Goal: Use online tool/utility: Utilize a website feature to perform a specific function

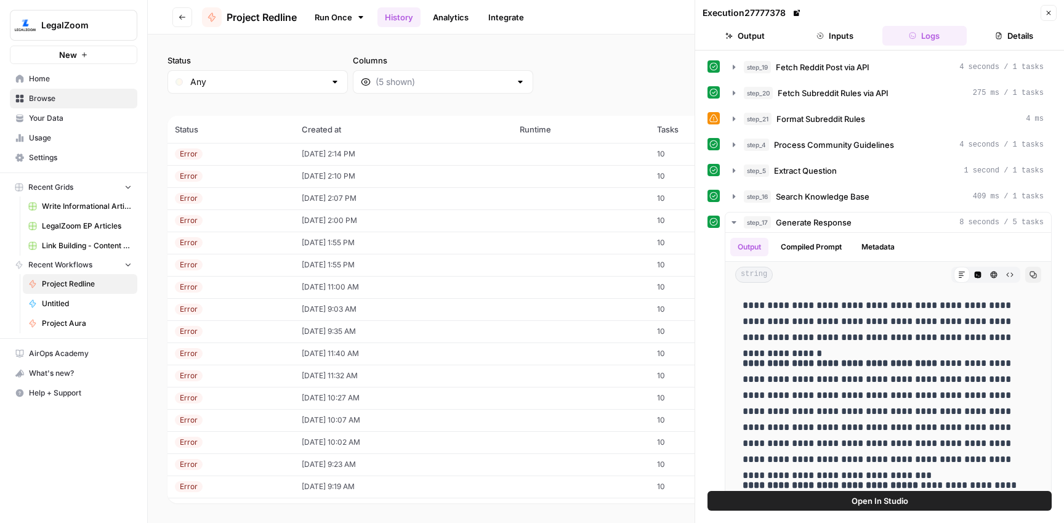
scroll to position [286, 0]
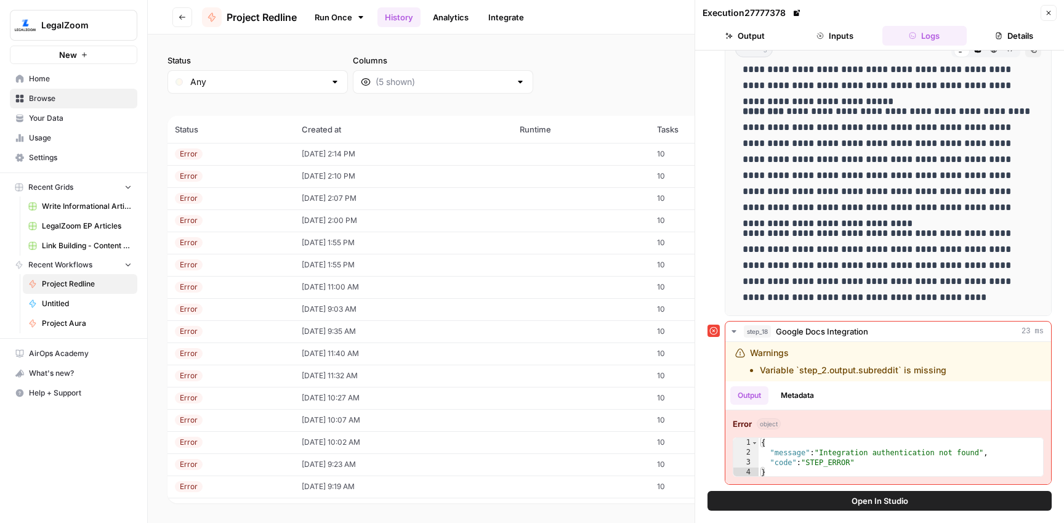
click at [184, 15] on icon "button" at bounding box center [182, 17] width 7 height 7
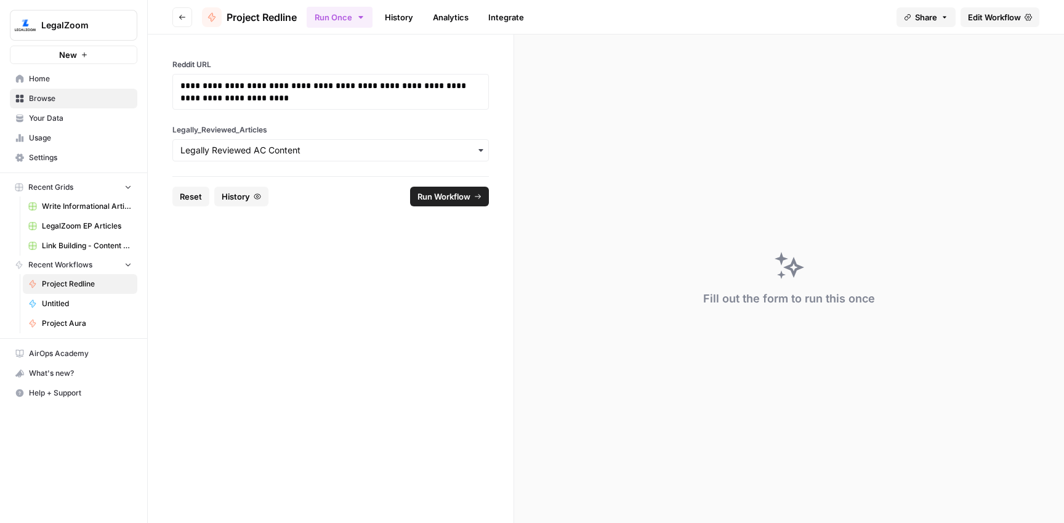
click at [84, 101] on span "Browse" at bounding box center [80, 98] width 103 height 11
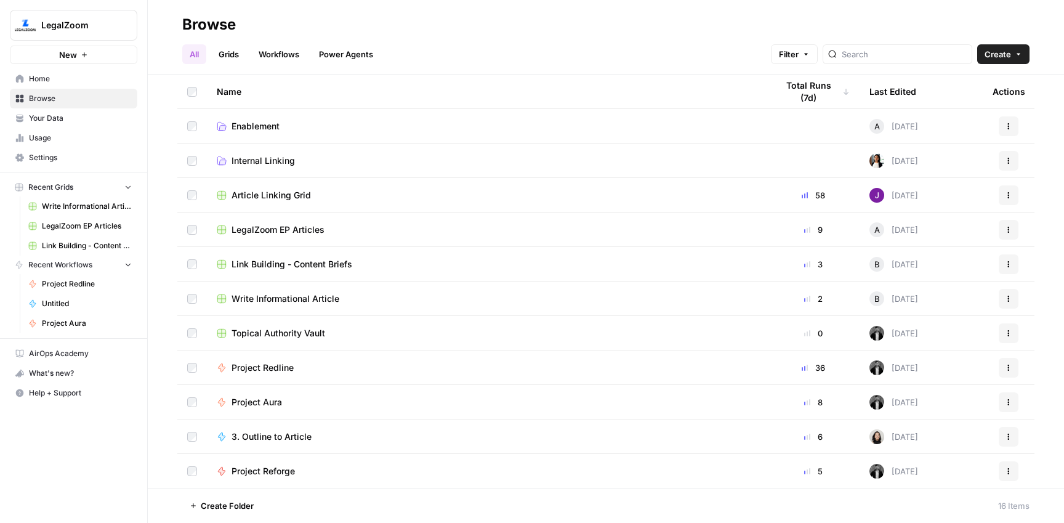
click at [272, 405] on span "Project Aura" at bounding box center [257, 402] width 51 height 12
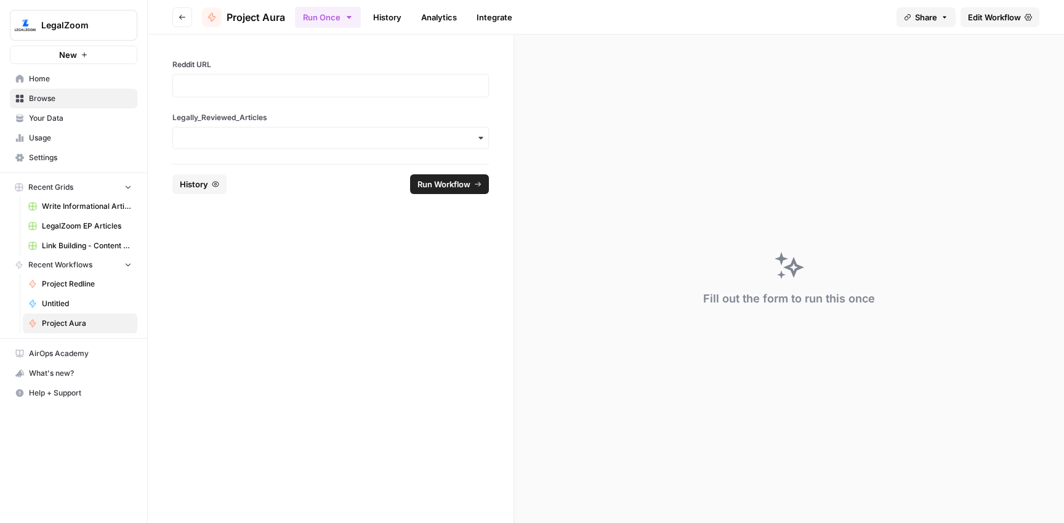
click at [276, 111] on div "Reddit URL Legally_Reviewed_Articles" at bounding box center [331, 98] width 366 height 129
click at [253, 77] on div at bounding box center [330, 85] width 317 height 23
click at [252, 86] on p at bounding box center [330, 85] width 301 height 12
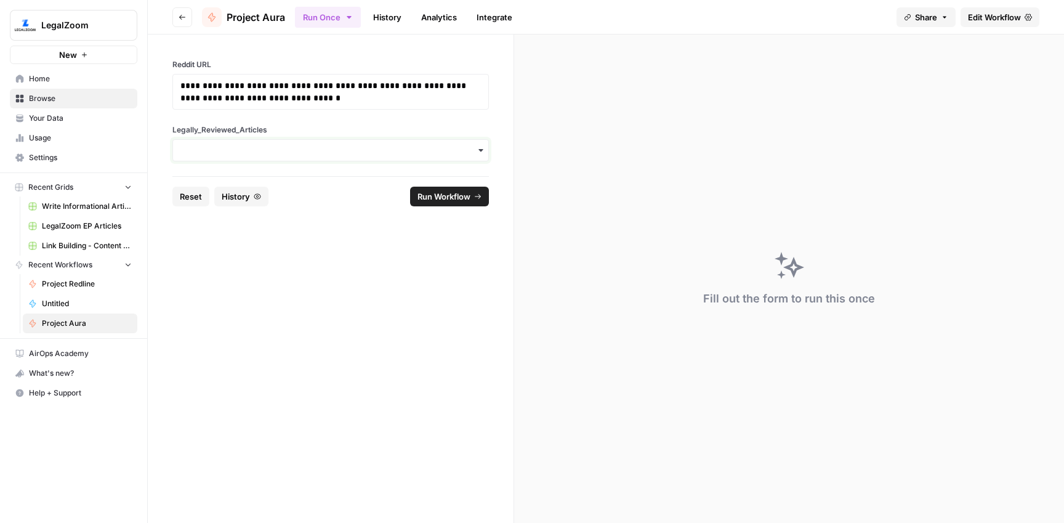
click at [248, 151] on input "Legally_Reviewed_Articles" at bounding box center [330, 150] width 301 height 12
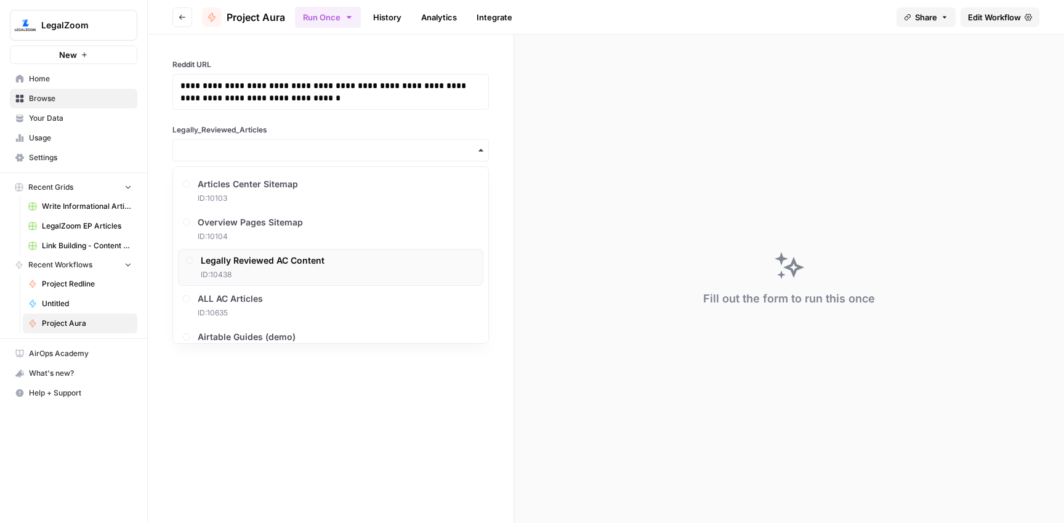
click at [269, 268] on div "Legally Reviewed AC Content ID: 10438" at bounding box center [263, 267] width 124 height 26
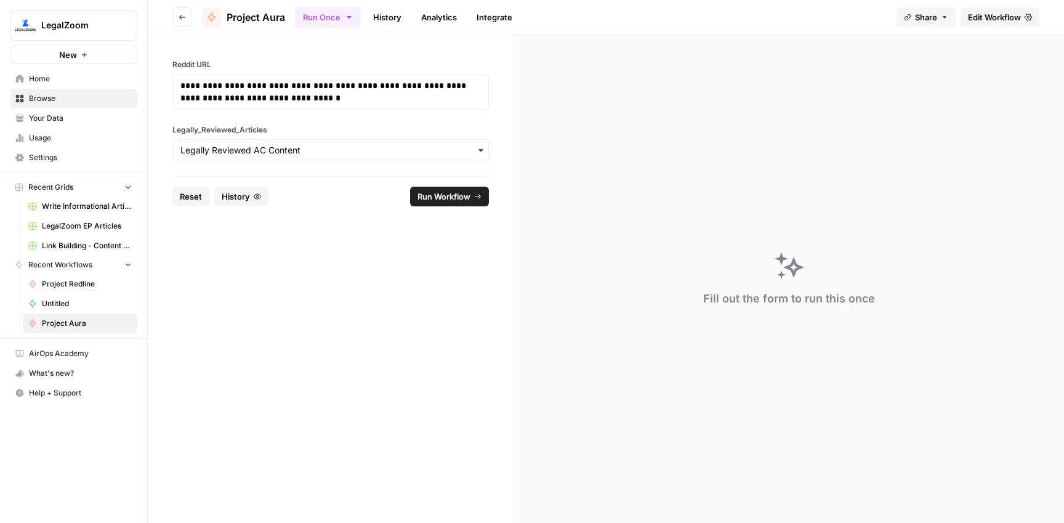
click at [456, 198] on span "Run Workflow" at bounding box center [444, 196] width 53 height 12
click at [387, 17] on link "History" at bounding box center [387, 17] width 43 height 20
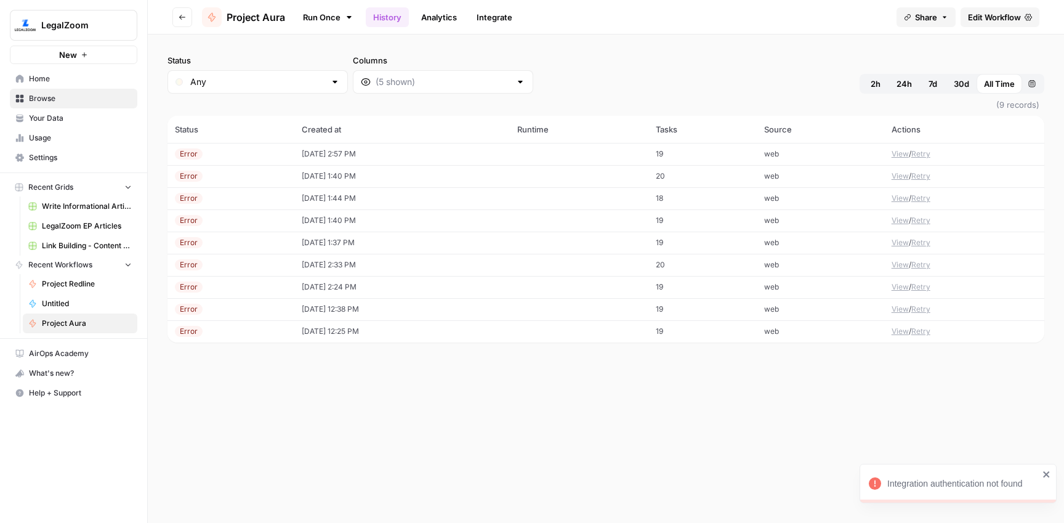
click at [337, 155] on td "[DATE] 2:57 PM" at bounding box center [402, 154] width 216 height 22
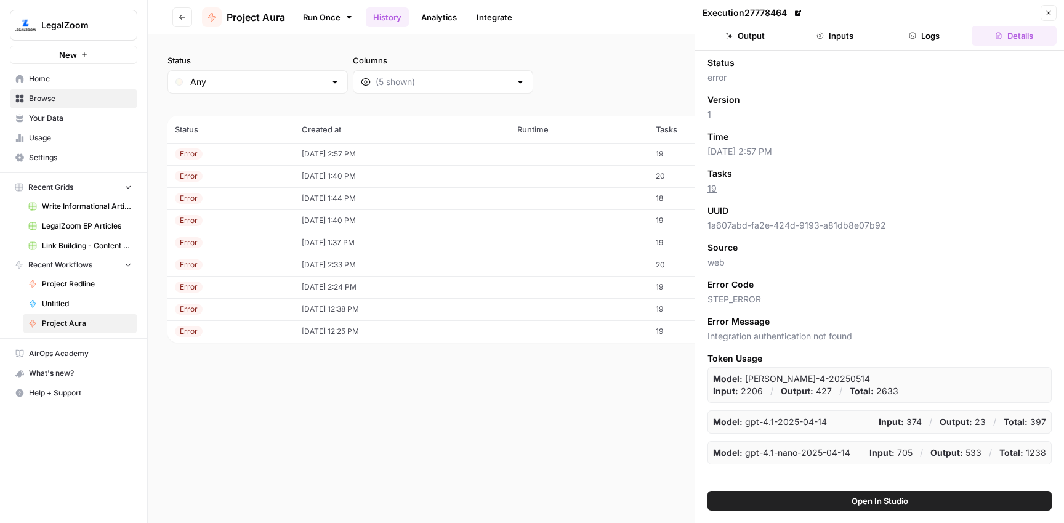
click at [926, 36] on button "Logs" at bounding box center [925, 36] width 85 height 20
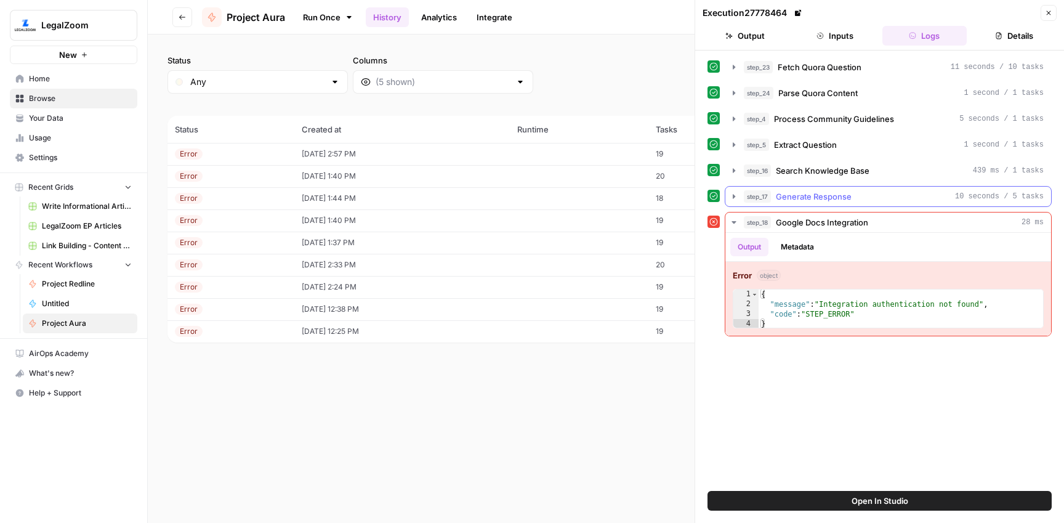
click at [839, 195] on span "Generate Response" at bounding box center [814, 196] width 76 height 12
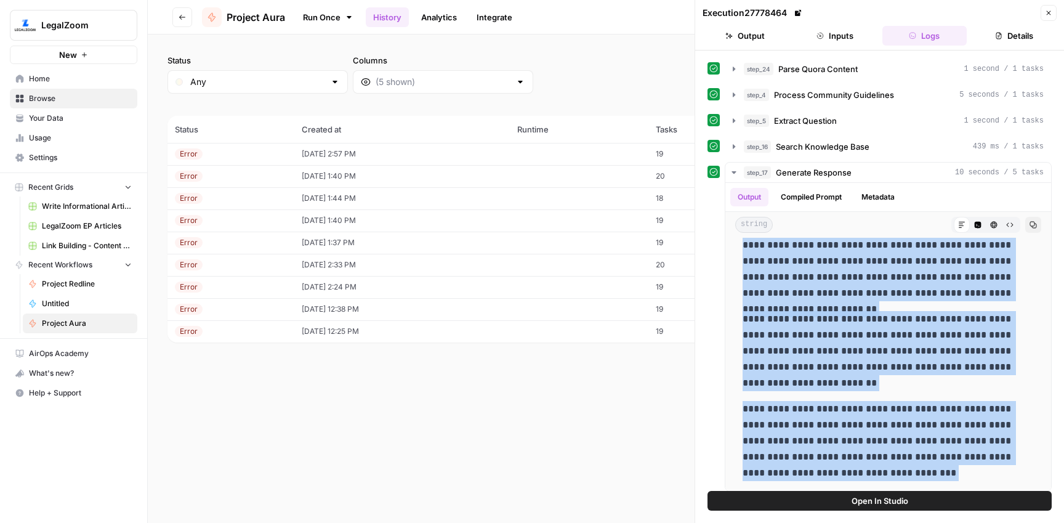
scroll to position [160, 0]
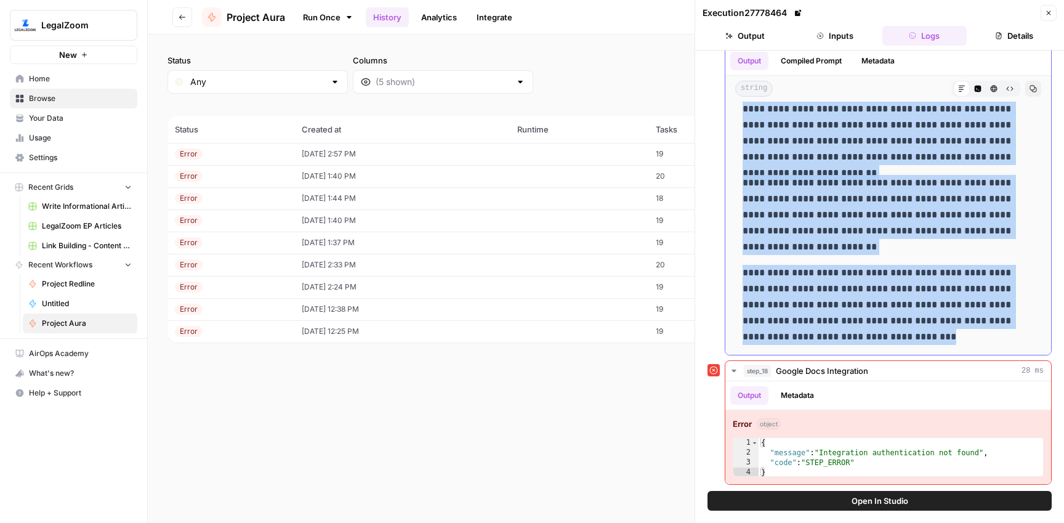
drag, startPoint x: 744, startPoint y: 311, endPoint x: 885, endPoint y: 333, distance: 143.4
click at [885, 333] on div "**********" at bounding box center [889, 19] width 306 height 662
copy div "**********"
click at [336, 17] on link "Run Once" at bounding box center [328, 17] width 66 height 21
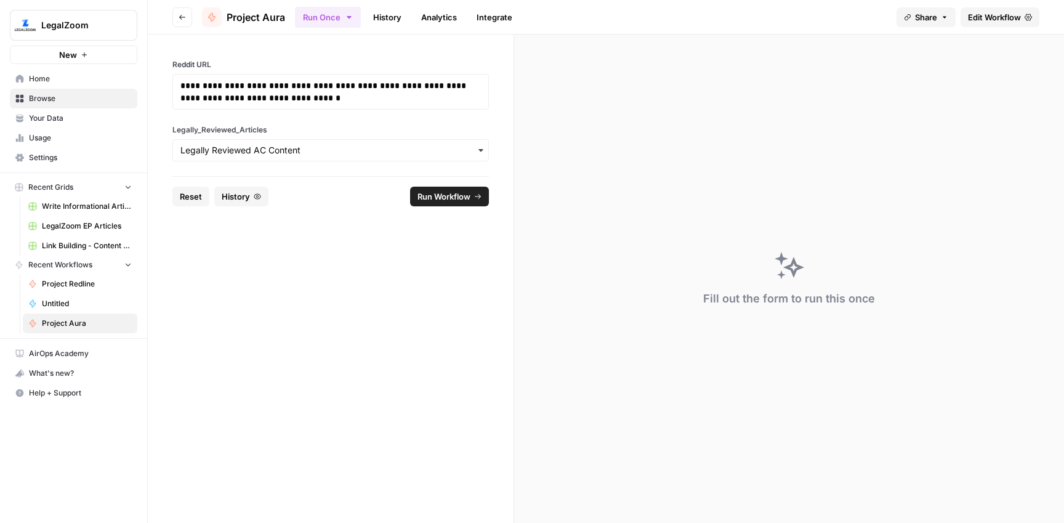
drag, startPoint x: 191, startPoint y: 193, endPoint x: 206, endPoint y: 166, distance: 31.4
click at [191, 193] on span "Reset" at bounding box center [191, 196] width 22 height 12
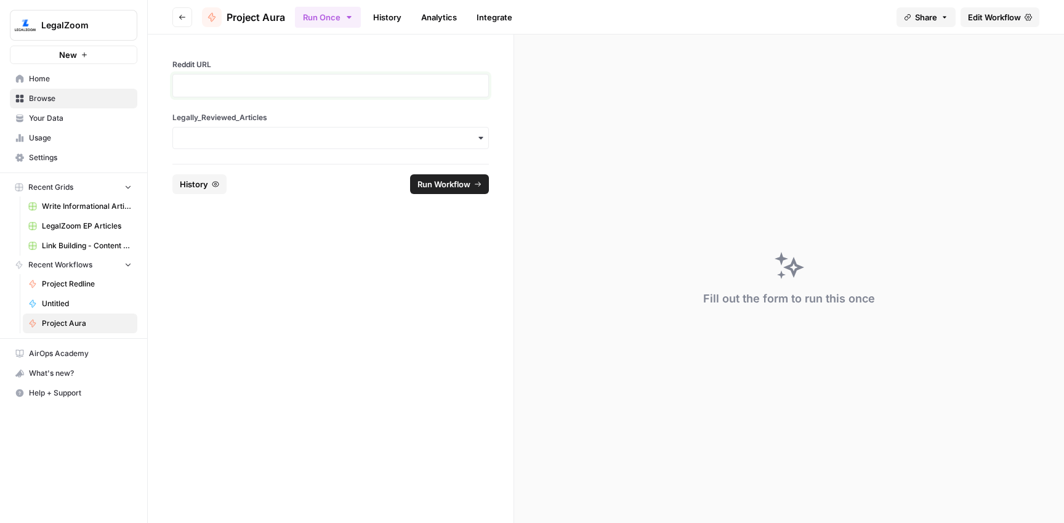
click at [229, 88] on p at bounding box center [330, 85] width 301 height 12
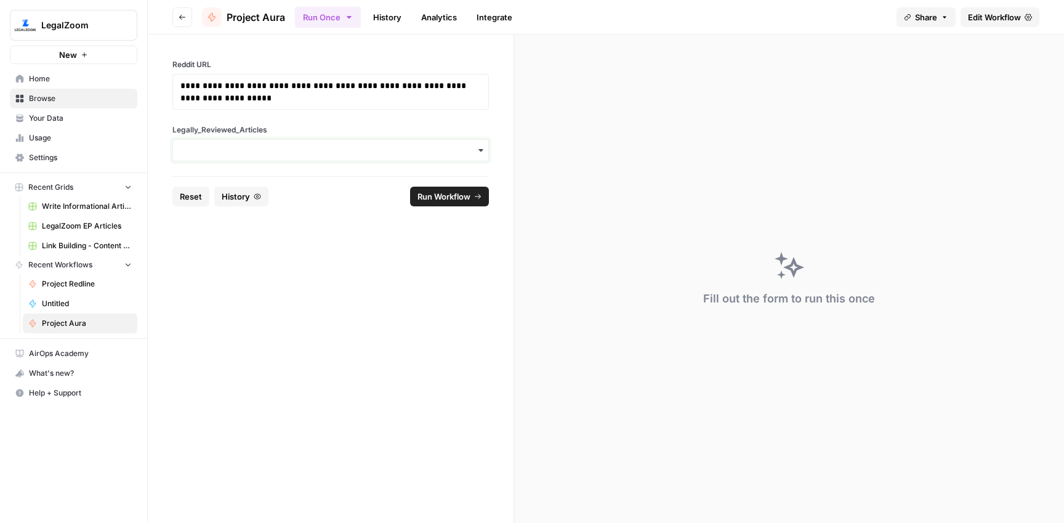
click at [244, 150] on input "Legally_Reviewed_Articles" at bounding box center [330, 150] width 301 height 12
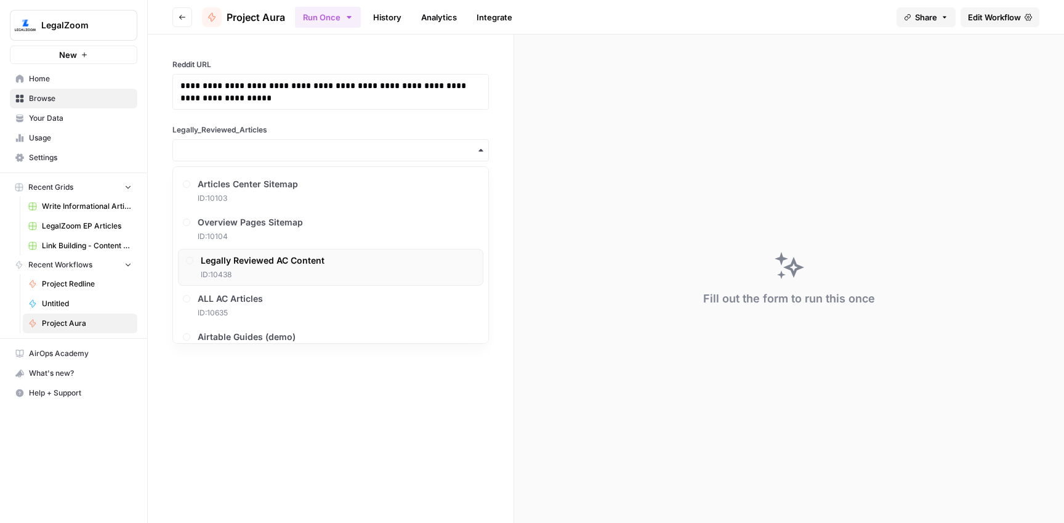
click at [292, 262] on span "Legally Reviewed AC Content" at bounding box center [263, 260] width 124 height 12
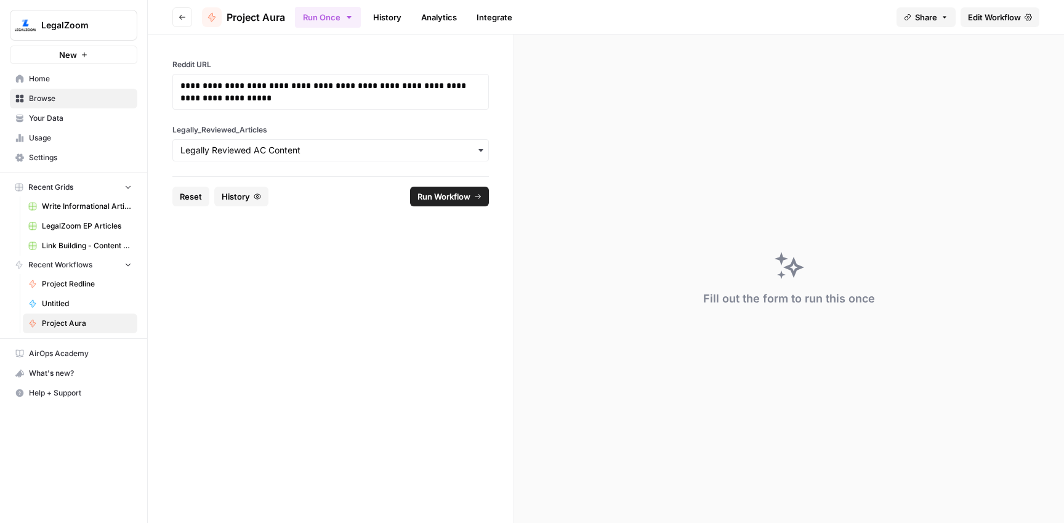
click at [420, 200] on span "Run Workflow" at bounding box center [444, 196] width 53 height 12
click at [389, 17] on link "History" at bounding box center [387, 17] width 43 height 20
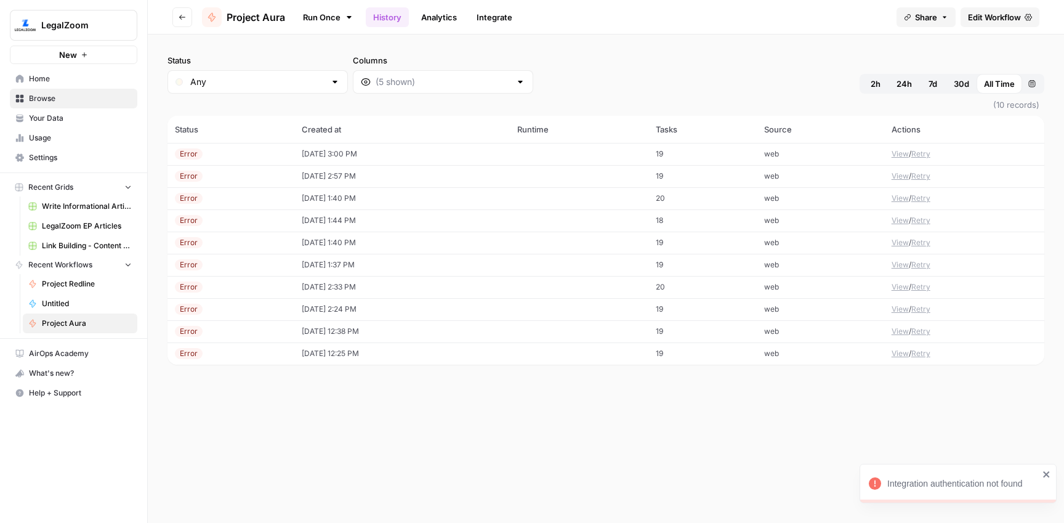
click at [357, 156] on td "[DATE] 3:00 PM" at bounding box center [402, 154] width 216 height 22
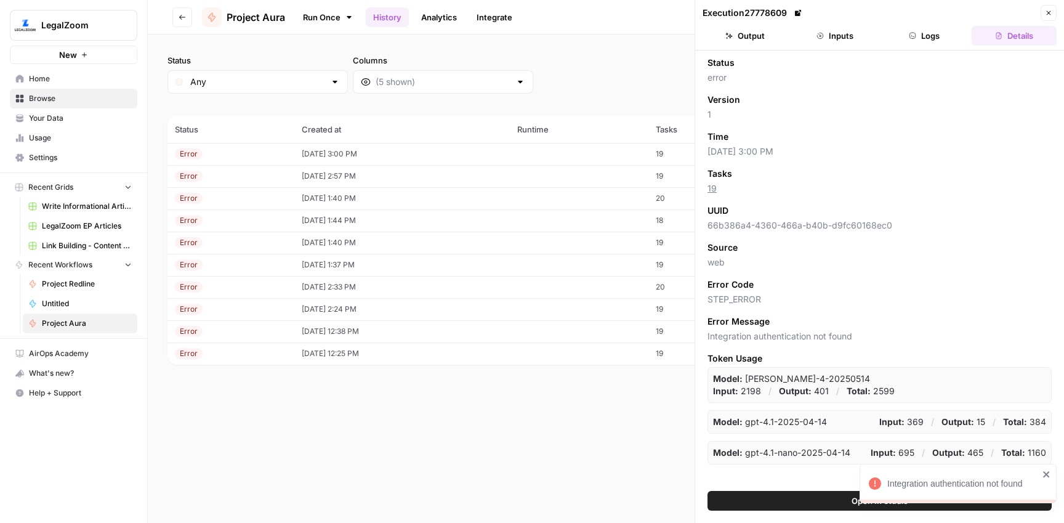
click at [921, 46] on header "Execution 27778609 Close Output Inputs Logs Details" at bounding box center [879, 25] width 369 height 51
click at [925, 36] on button "Logs" at bounding box center [925, 36] width 85 height 20
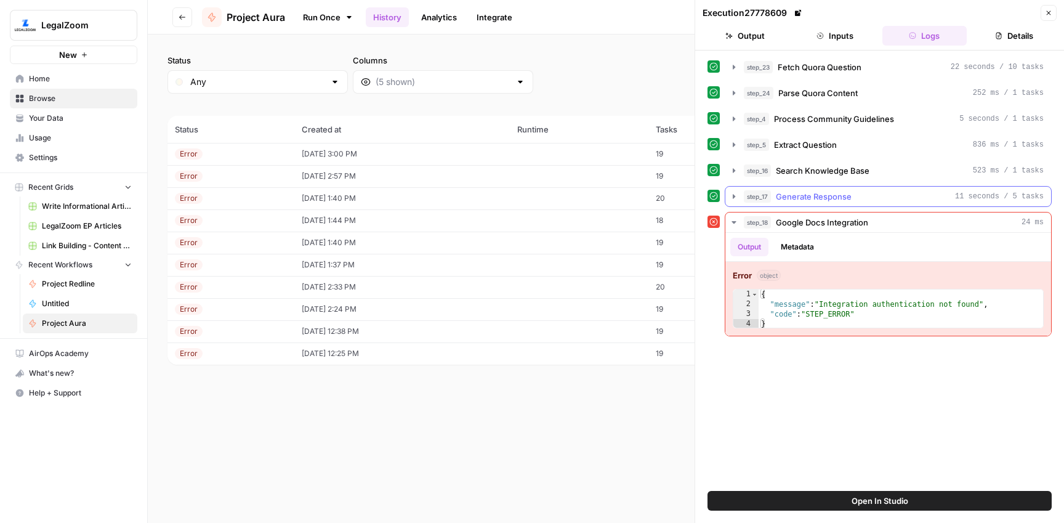
click at [881, 193] on div "step_17 Generate Response 11 seconds / 5 tasks" at bounding box center [894, 196] width 300 height 12
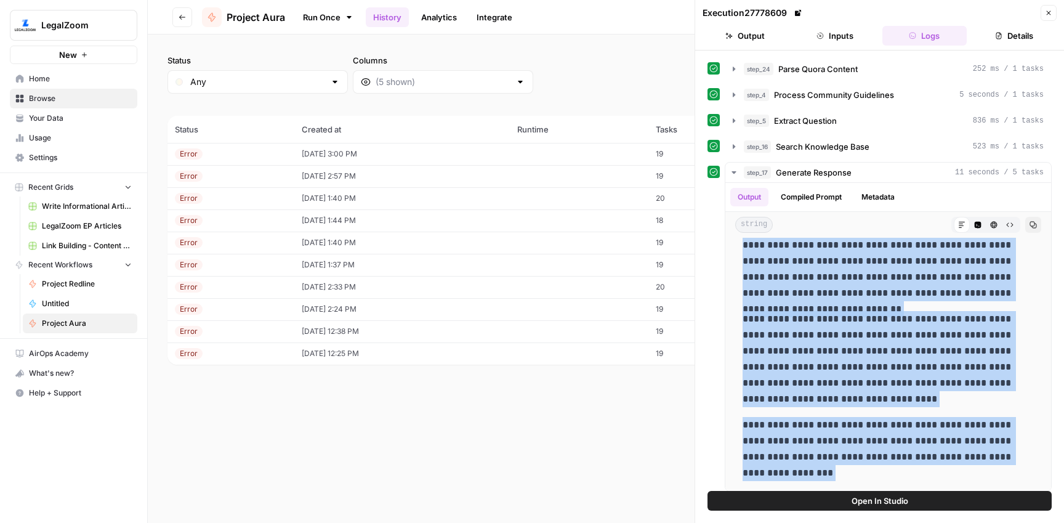
scroll to position [57, 0]
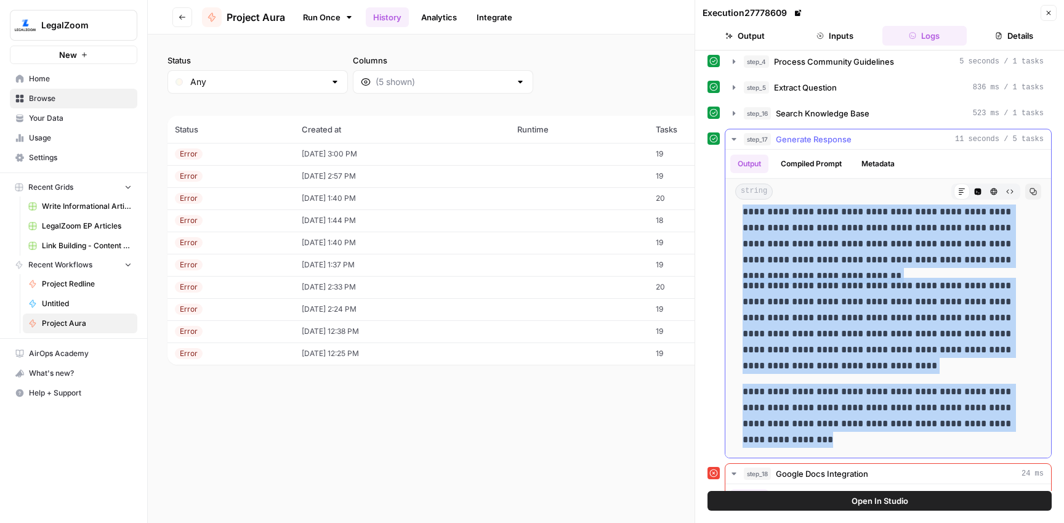
drag, startPoint x: 814, startPoint y: 279, endPoint x: 973, endPoint y: 438, distance: 225.2
click at [973, 438] on div "**********" at bounding box center [889, 114] width 306 height 678
copy div "**********"
click at [320, 10] on link "Run Once" at bounding box center [328, 17] width 66 height 21
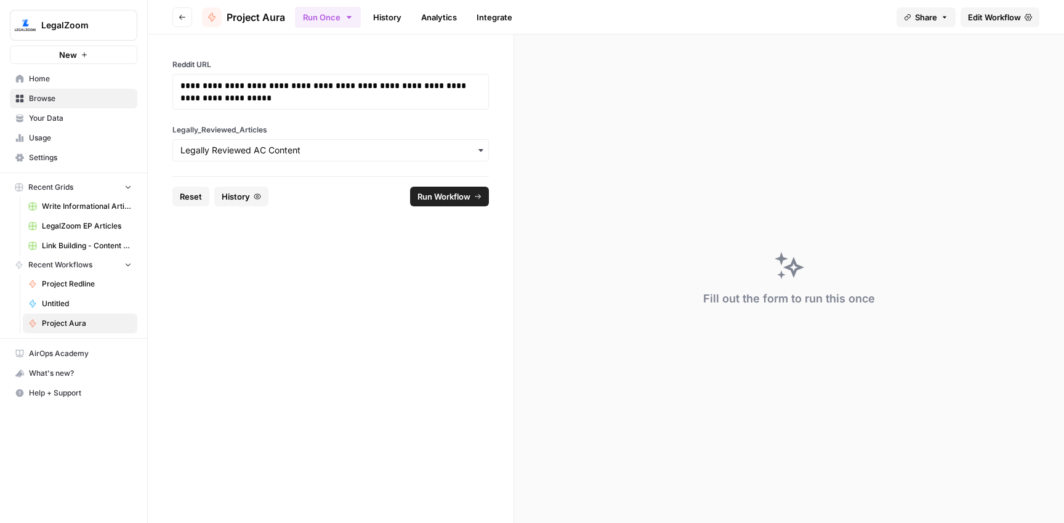
drag, startPoint x: 195, startPoint y: 198, endPoint x: 217, endPoint y: 165, distance: 40.0
click at [195, 197] on span "Reset" at bounding box center [191, 196] width 22 height 12
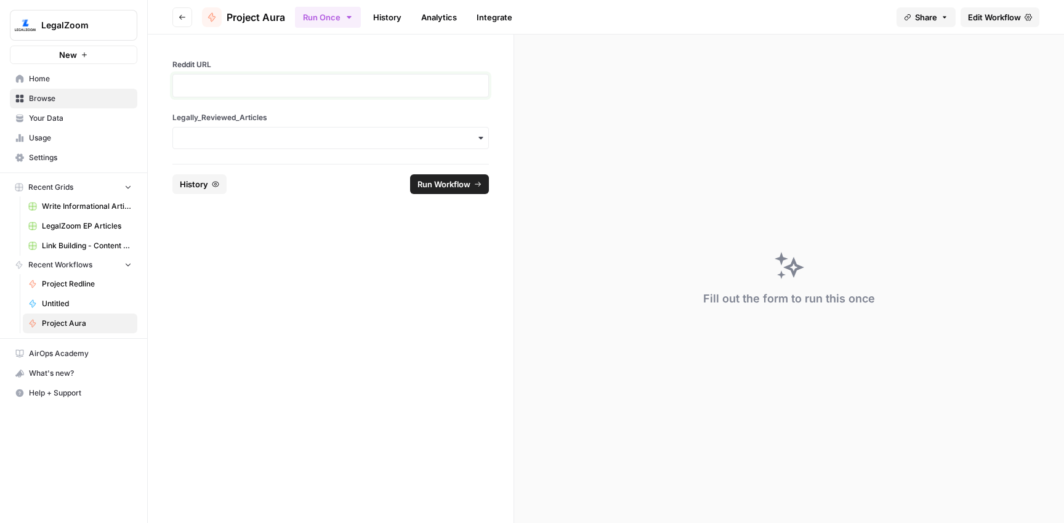
click at [242, 87] on p at bounding box center [330, 85] width 301 height 12
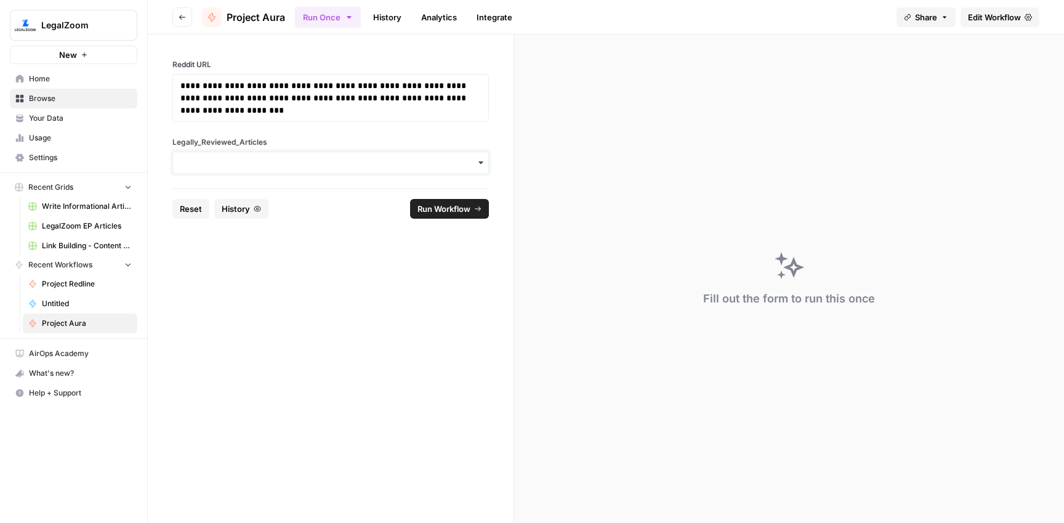
click at [249, 161] on input "Legally_Reviewed_Articles" at bounding box center [330, 162] width 301 height 12
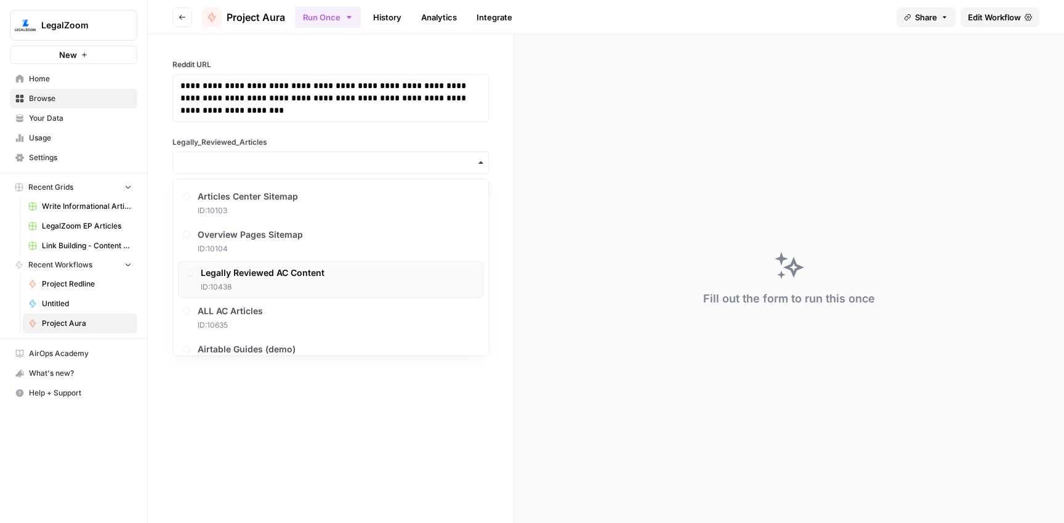
click at [265, 265] on div "Legally Reviewed AC Content ID: 10438" at bounding box center [331, 279] width 306 height 37
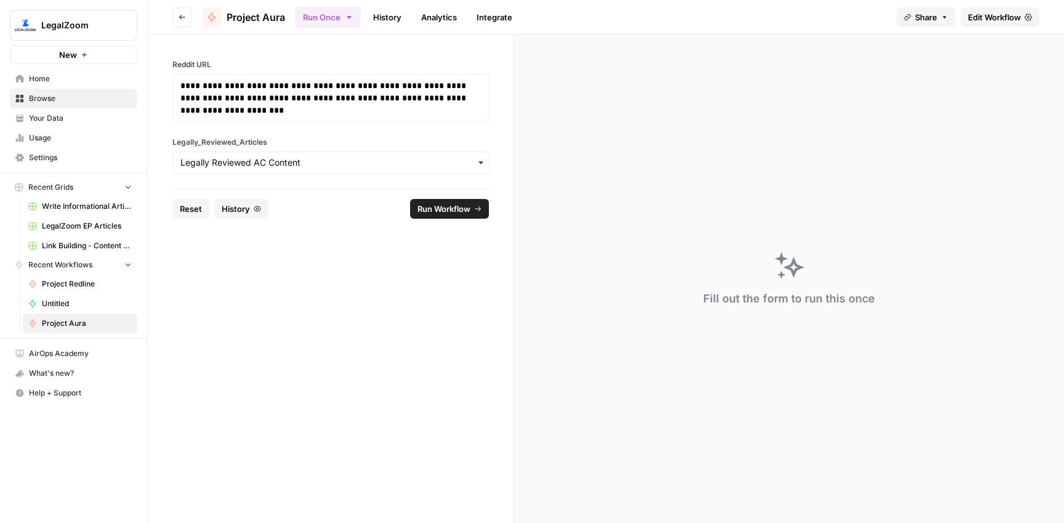
click at [418, 214] on span "Run Workflow" at bounding box center [444, 209] width 53 height 12
click at [384, 18] on link "History" at bounding box center [387, 17] width 43 height 20
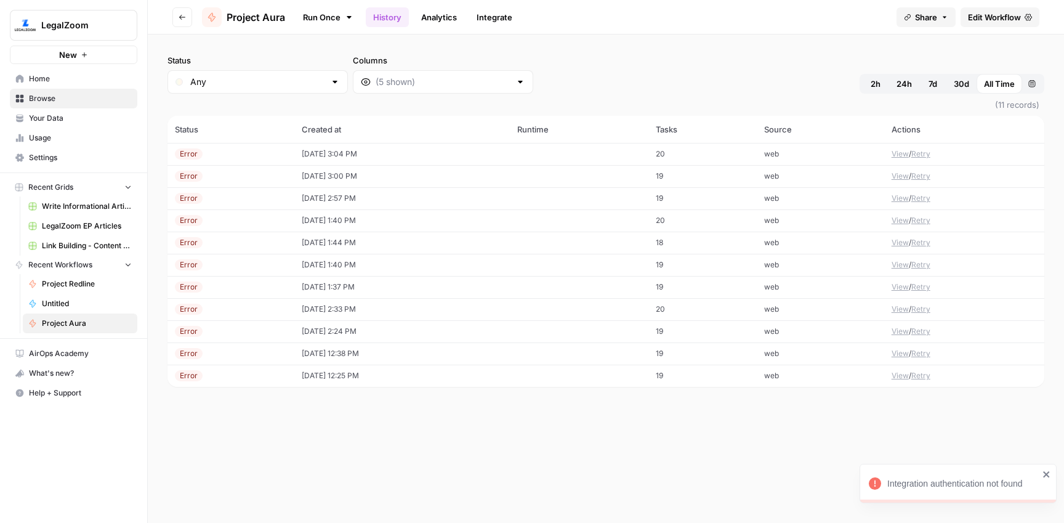
click at [334, 151] on td "[DATE] 3:04 PM" at bounding box center [402, 154] width 216 height 22
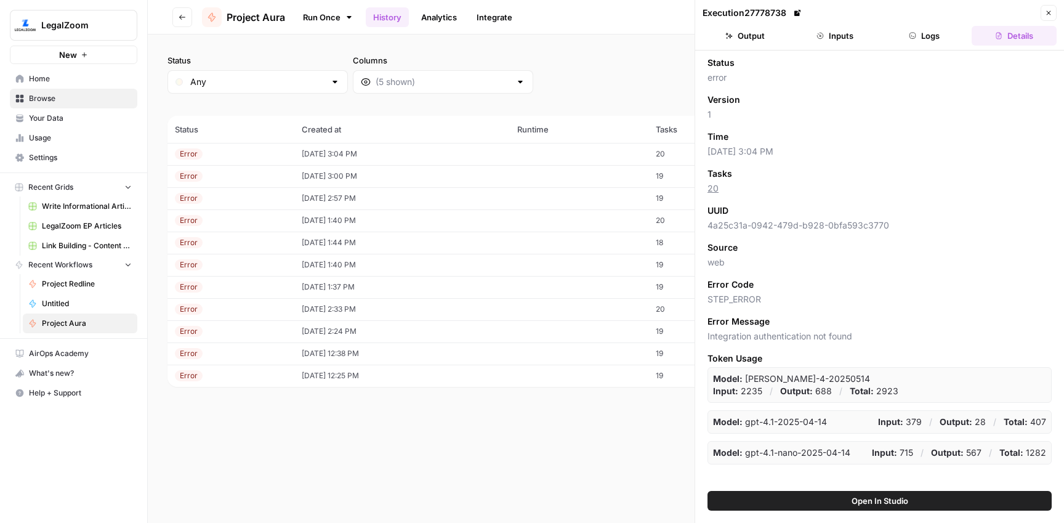
click at [940, 37] on button "Logs" at bounding box center [925, 36] width 85 height 20
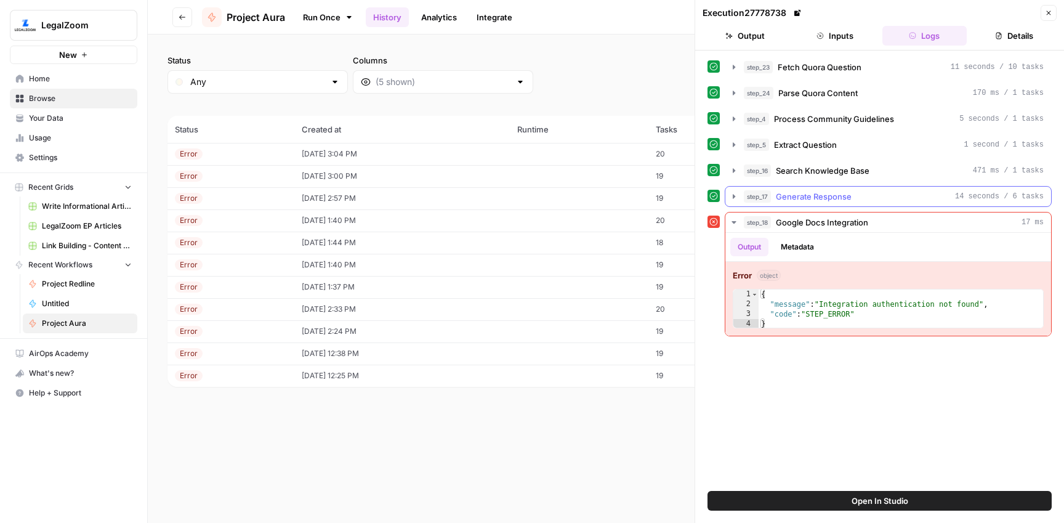
click at [864, 191] on div "step_17 Generate Response 14 seconds / 6 tasks" at bounding box center [894, 196] width 300 height 12
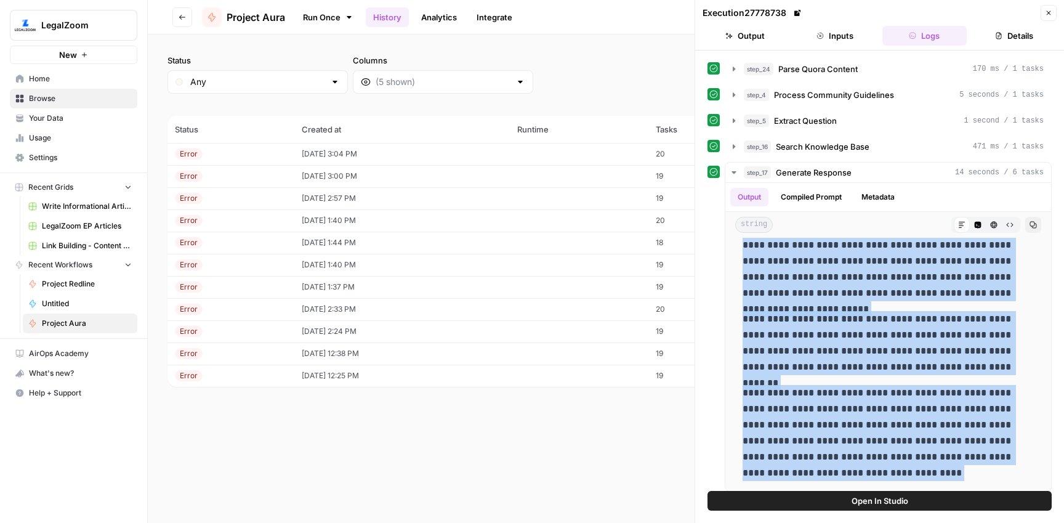
scroll to position [160, 0]
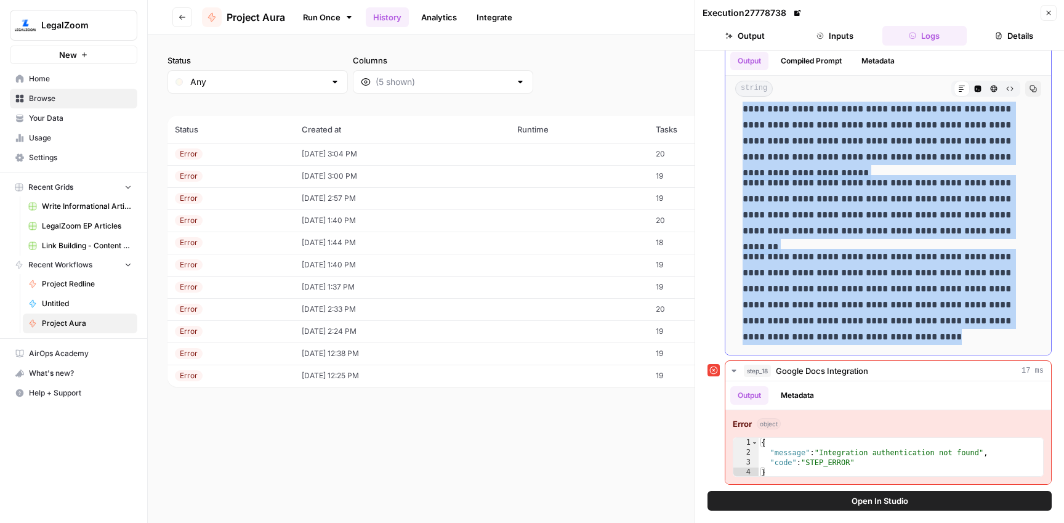
drag, startPoint x: 744, startPoint y: 278, endPoint x: 872, endPoint y: 331, distance: 138.1
copy div "**********"
